Goal: Go to known website: Access a specific website the user already knows

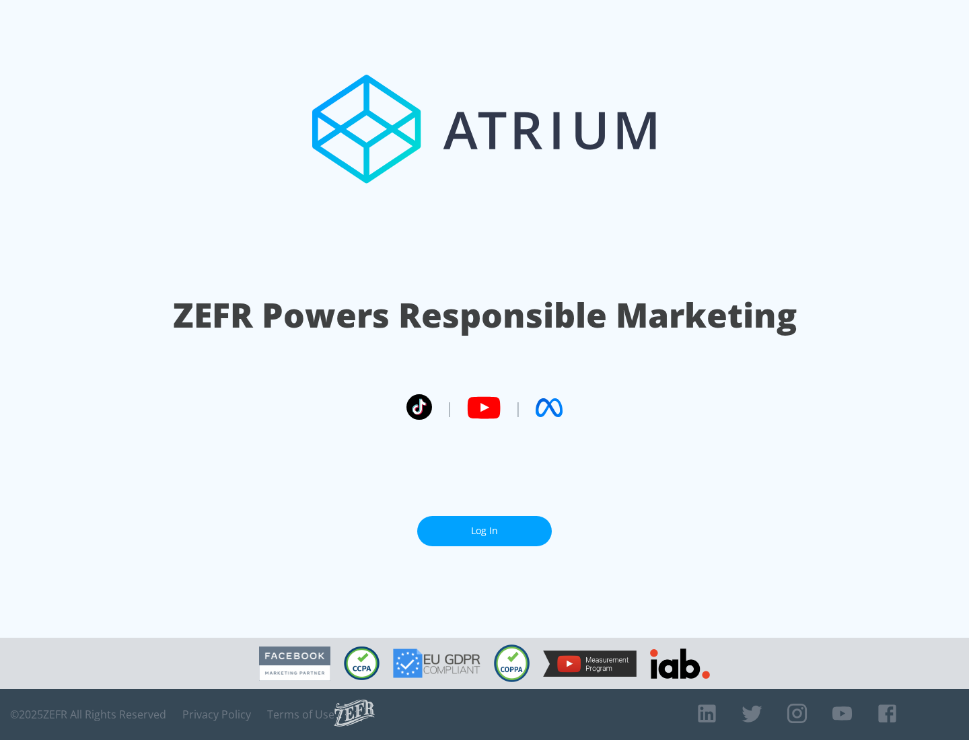
click at [485, 531] on link "Log In" at bounding box center [484, 531] width 135 height 30
